Goal: Book appointment/travel/reservation

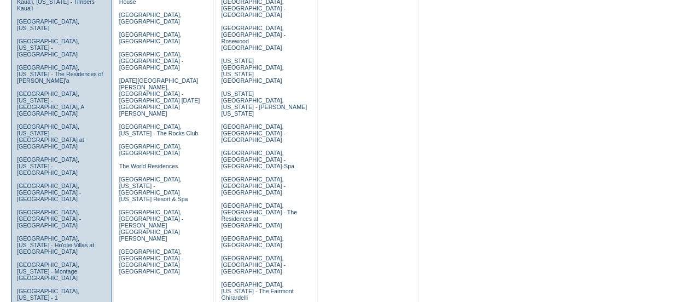
scroll to position [438, 0]
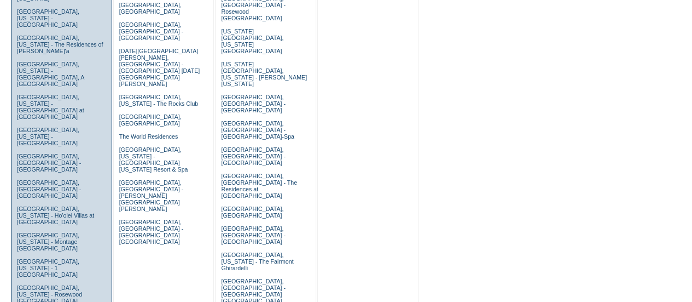
scroll to position [474, 0]
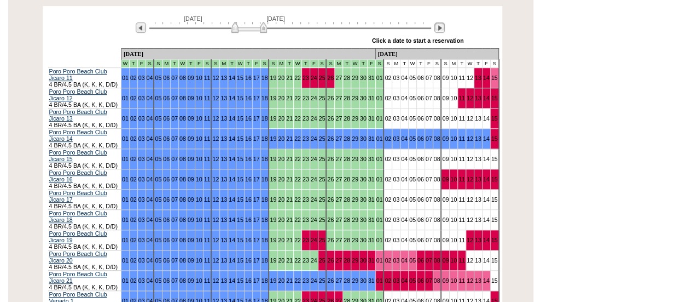
scroll to position [194, 0]
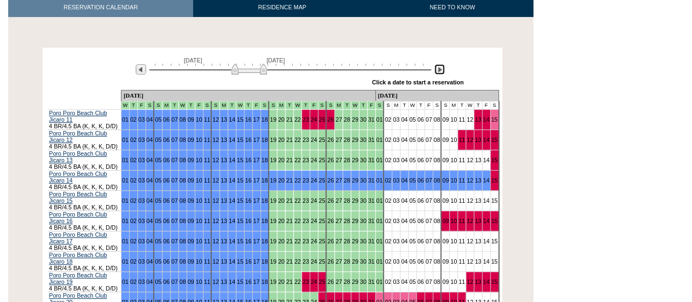
click at [441, 64] on img at bounding box center [440, 69] width 10 height 10
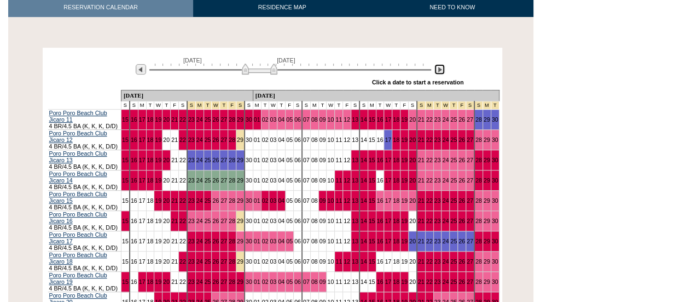
click at [441, 64] on img at bounding box center [440, 69] width 10 height 10
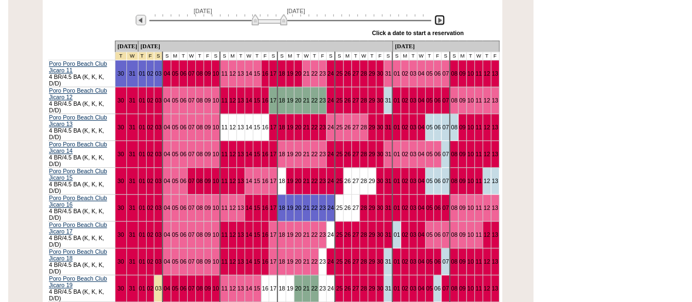
scroll to position [230, 0]
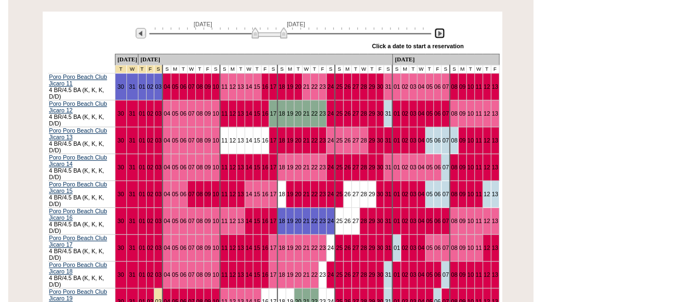
click at [441, 28] on img at bounding box center [440, 33] width 10 height 10
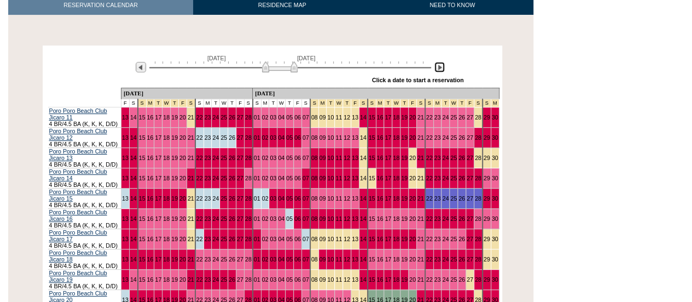
scroll to position [120, 0]
